Goal: Transaction & Acquisition: Purchase product/service

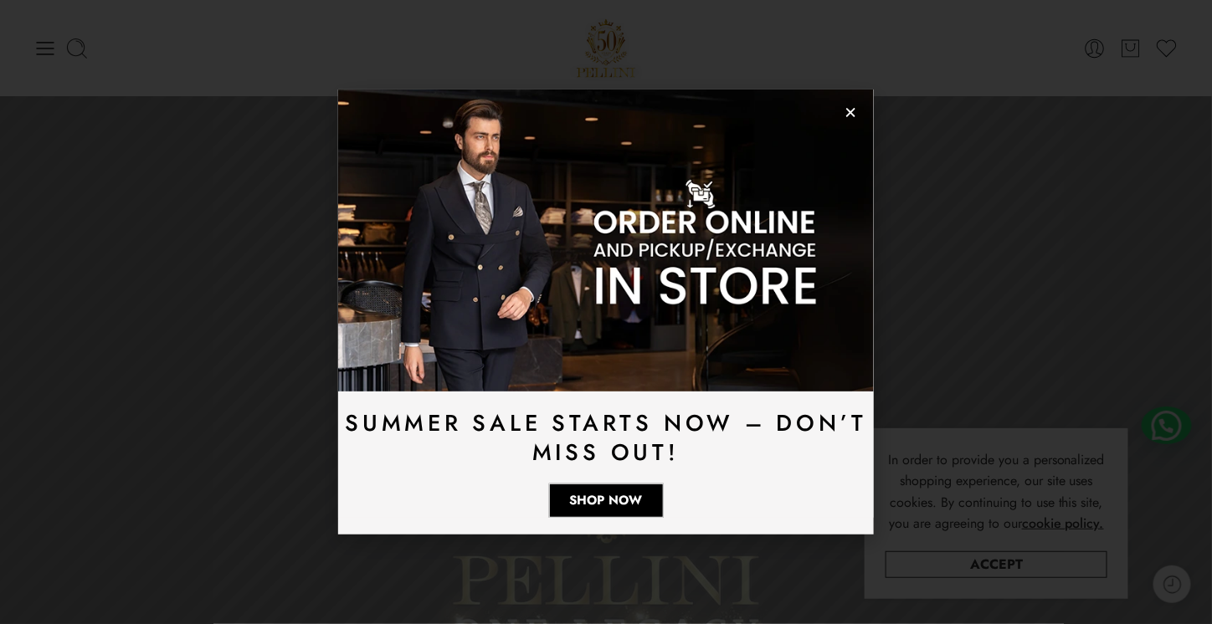
click at [832, 100] on img at bounding box center [606, 240] width 536 height 301
click at [841, 113] on img at bounding box center [606, 240] width 536 height 301
click at [845, 111] on icon "Close" at bounding box center [851, 112] width 13 height 13
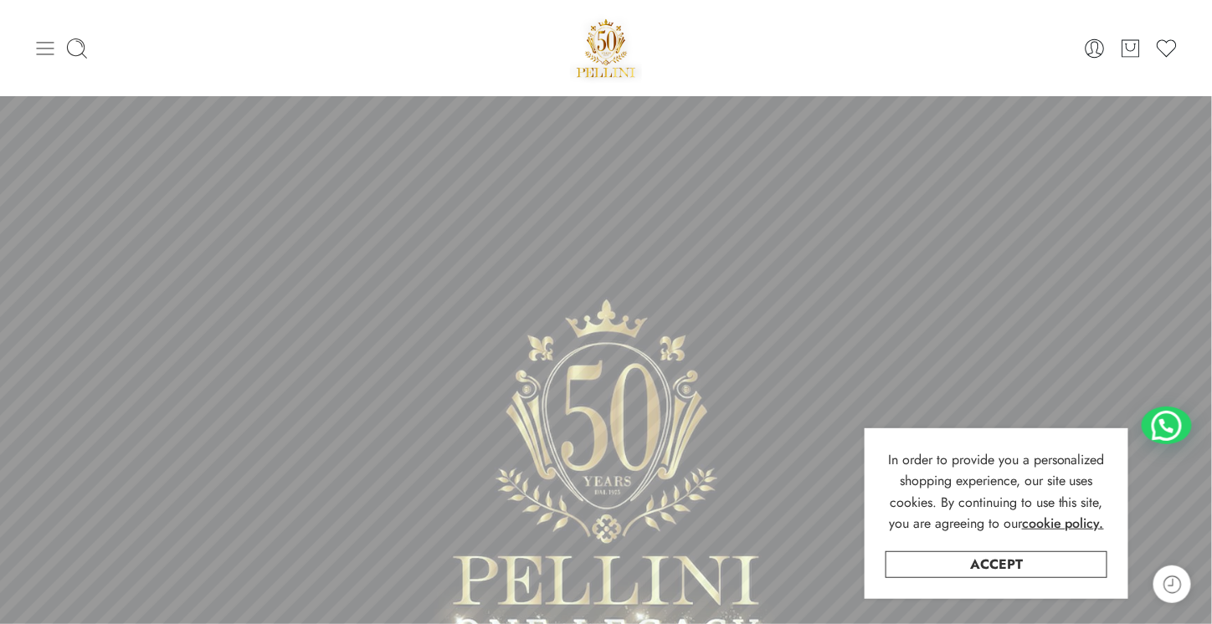
click at [38, 44] on icon at bounding box center [44, 48] width 23 height 23
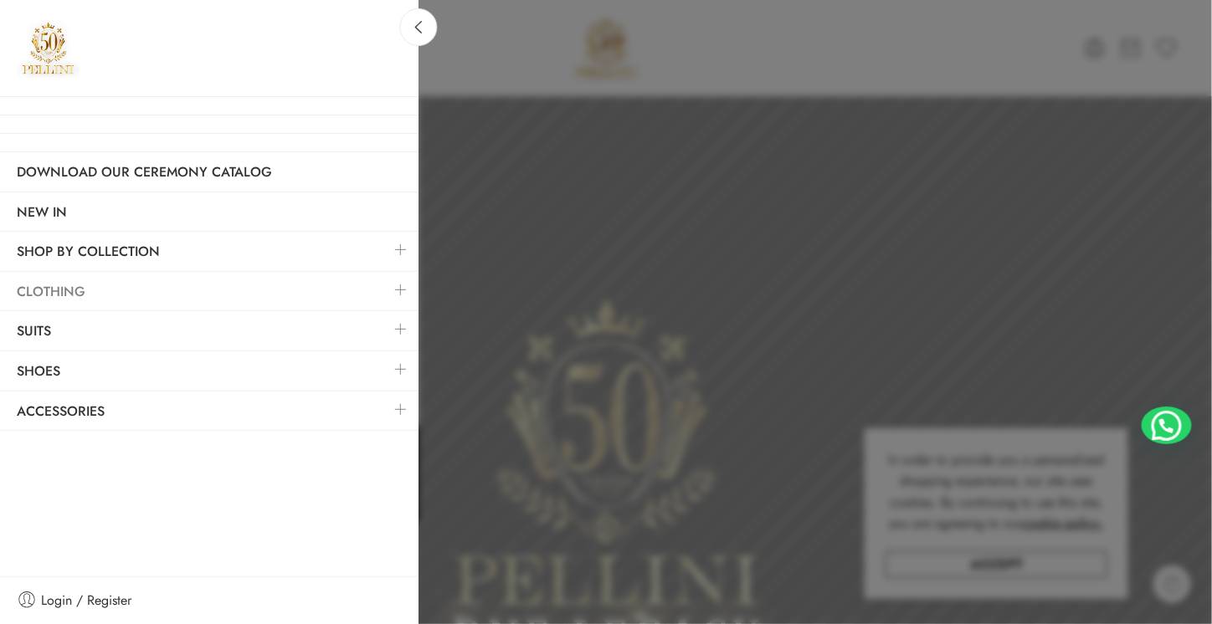
click at [111, 285] on link "Clothing" at bounding box center [209, 292] width 419 height 39
click at [405, 282] on link at bounding box center [400, 290] width 35 height 36
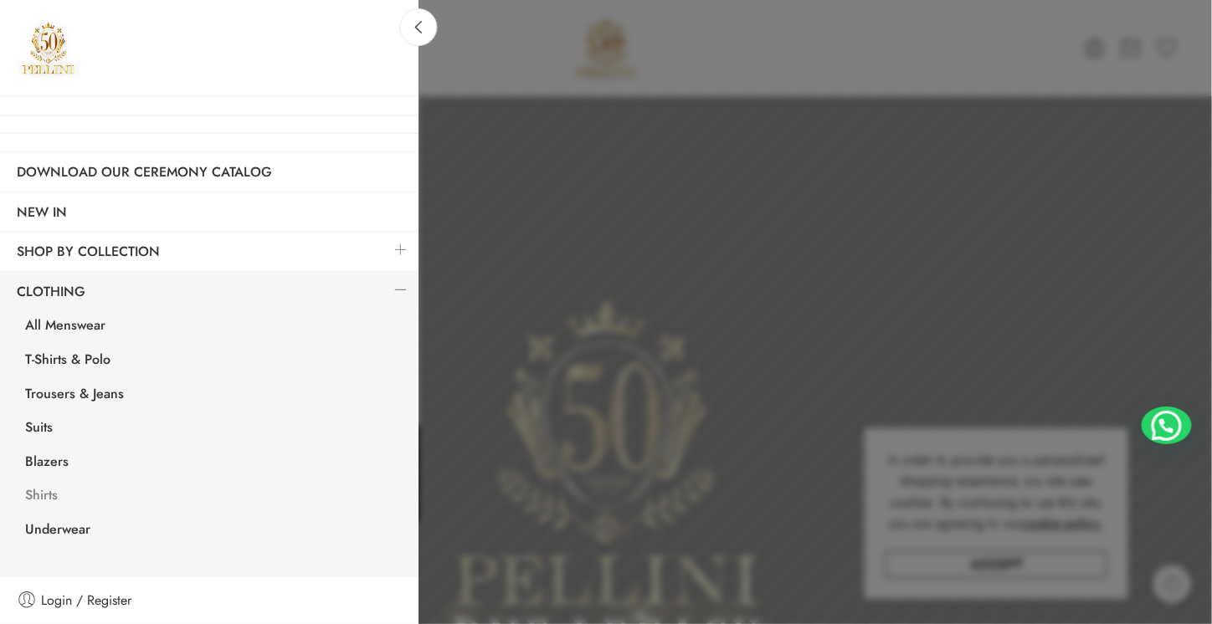
click at [48, 488] on link "Shirts" at bounding box center [213, 497] width 410 height 34
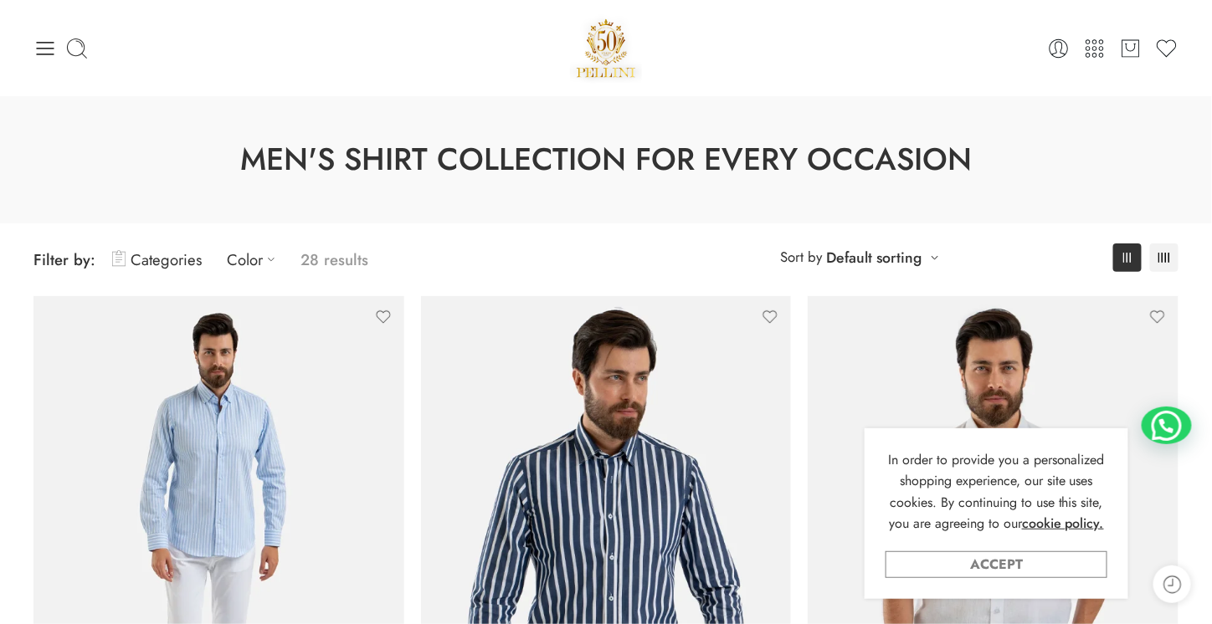
click at [971, 561] on link "Accept" at bounding box center [997, 565] width 222 height 27
